Goal: Find contact information: Find contact information

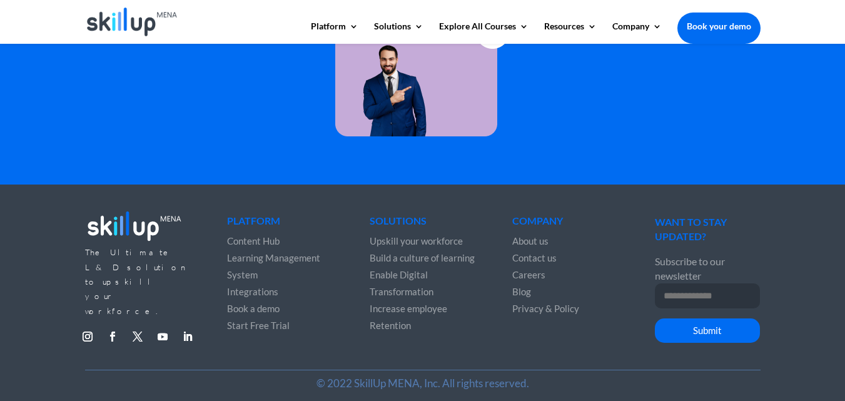
scroll to position [3548, 0]
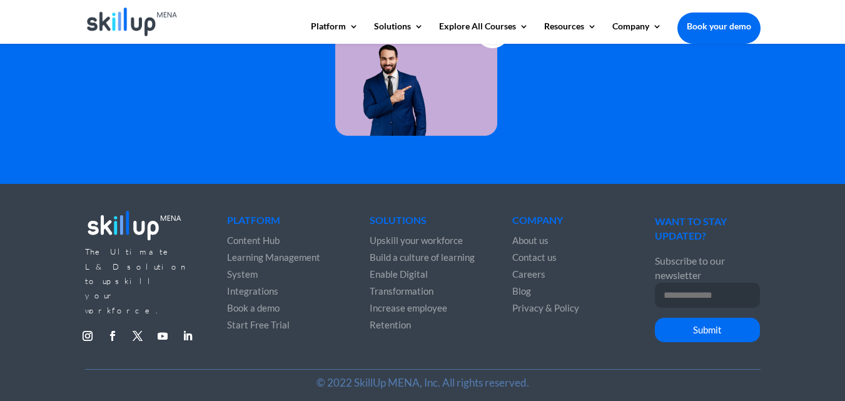
click at [550, 255] on span "Contact us" at bounding box center [534, 256] width 44 height 11
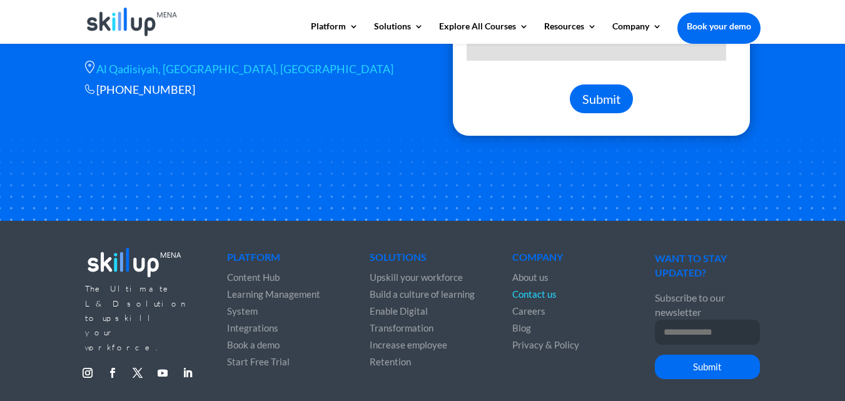
scroll to position [487, 0]
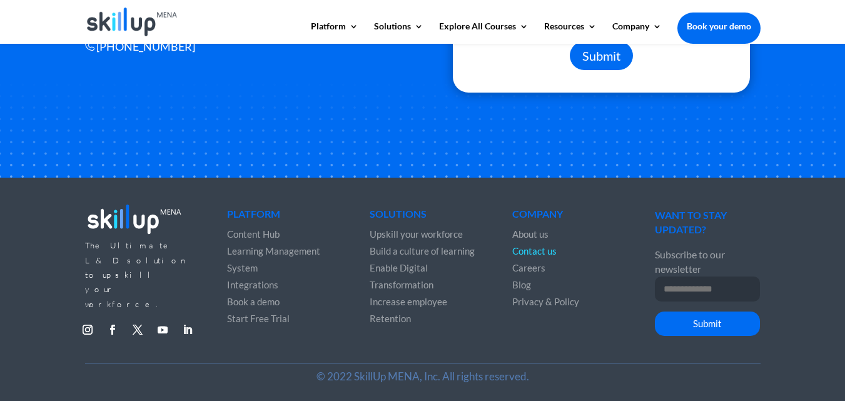
click at [187, 320] on link "Follow" at bounding box center [188, 330] width 20 height 20
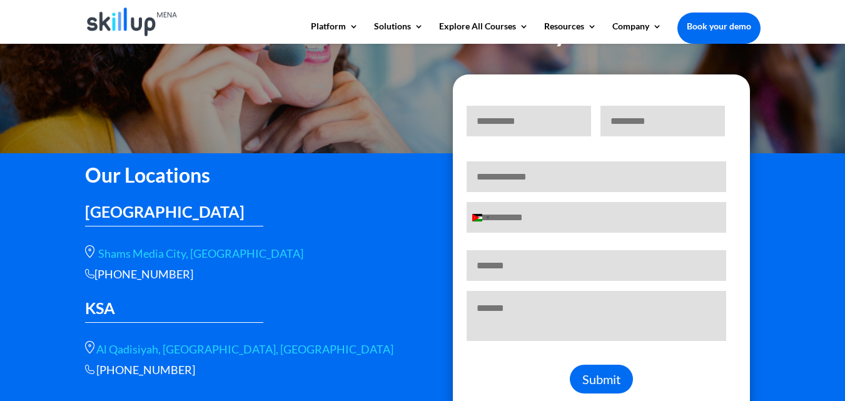
scroll to position [236, 0]
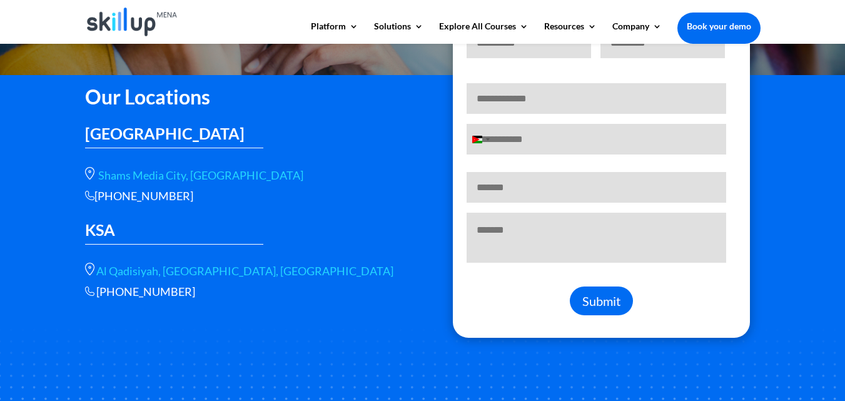
click at [123, 139] on h3 "UAE" at bounding box center [174, 137] width 179 height 22
drag, startPoint x: 198, startPoint y: 193, endPoint x: 98, endPoint y: 197, distance: 100.2
click at [98, 197] on div "+966 115112089" at bounding box center [244, 196] width 319 height 14
copy div "+966 115112089"
drag, startPoint x: 203, startPoint y: 296, endPoint x: 93, endPoint y: 291, distance: 110.2
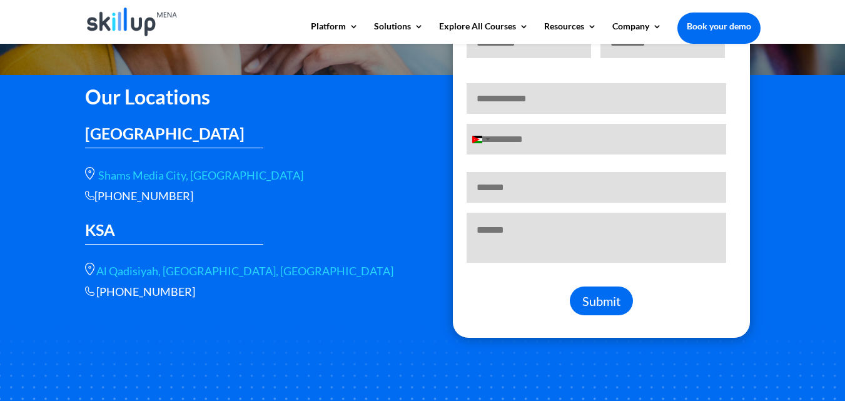
click at [93, 291] on p "+966 56 566 9461" at bounding box center [244, 292] width 319 height 14
copy p "+966 56 566 9461"
drag, startPoint x: 191, startPoint y: 191, endPoint x: 98, endPoint y: 193, distance: 93.8
click at [98, 193] on div "+966 115112089" at bounding box center [244, 196] width 319 height 14
copy div "+966 115112089"
